Goal: Task Accomplishment & Management: Manage account settings

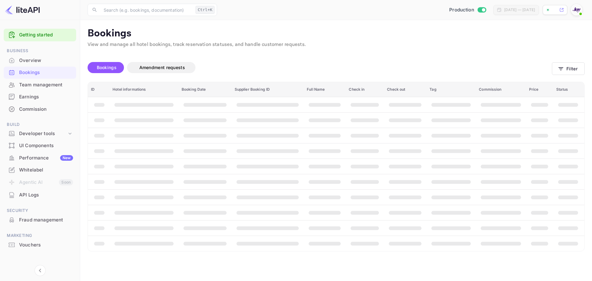
click at [579, 11] on span at bounding box center [580, 14] width 6 height 6
click at [527, 63] on div "Logout" at bounding box center [546, 63] width 71 height 15
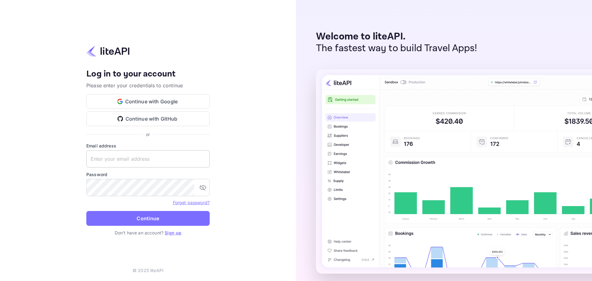
click at [120, 159] on input "text" at bounding box center [147, 158] width 123 height 17
click at [97, 160] on input "text" at bounding box center [147, 158] width 123 height 17
paste input "services@withjoy.com"
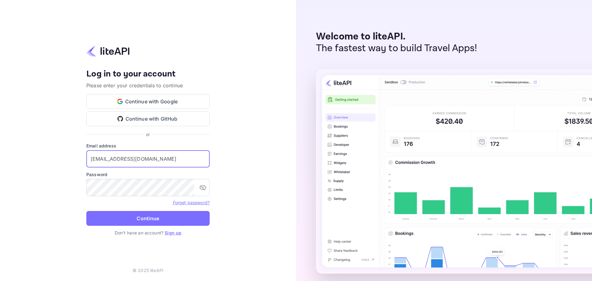
type input "services@withjoy.com"
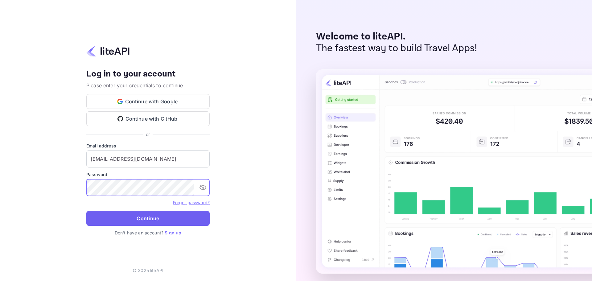
click at [119, 215] on button "Continue" at bounding box center [147, 218] width 123 height 15
